Goal: Navigation & Orientation: Find specific page/section

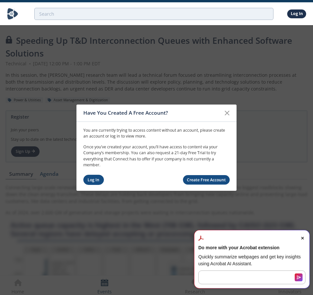
click at [99, 177] on link "Log In" at bounding box center [93, 180] width 21 height 10
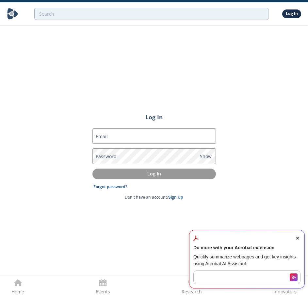
type input "[PERSON_NAME][EMAIL_ADDRESS][PERSON_NAME][DOMAIN_NAME]"
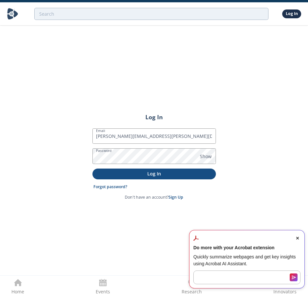
click at [126, 176] on p "Log In" at bounding box center [154, 173] width 114 height 7
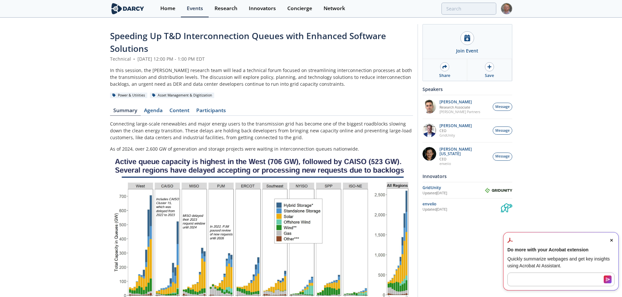
click at [312, 239] on span "Close Acrobat AI Assistant Dialog" at bounding box center [611, 241] width 6 height 6
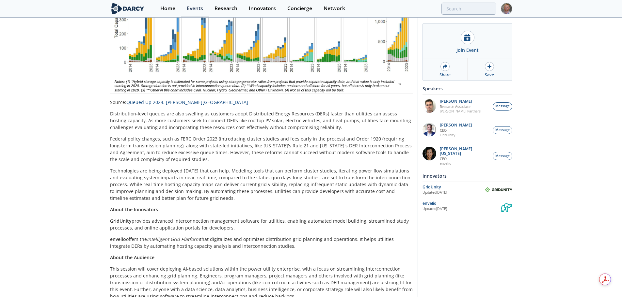
scroll to position [268, 0]
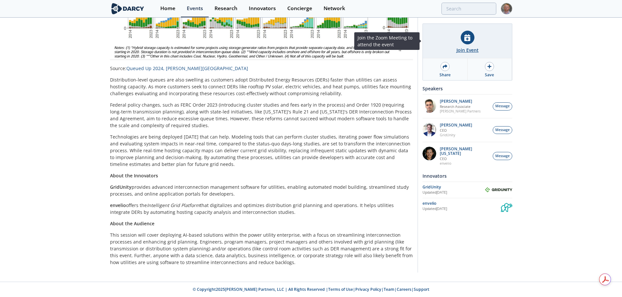
click at [312, 37] on icon at bounding box center [467, 37] width 6 height 7
